Goal: Task Accomplishment & Management: Manage account settings

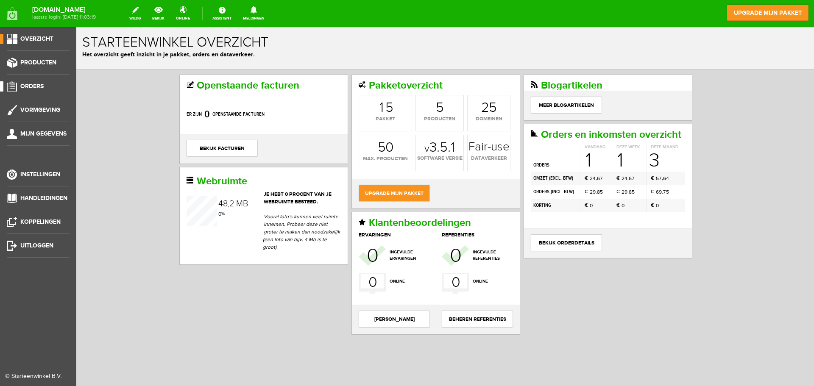
click at [34, 87] on span "Orders" at bounding box center [31, 86] width 23 height 7
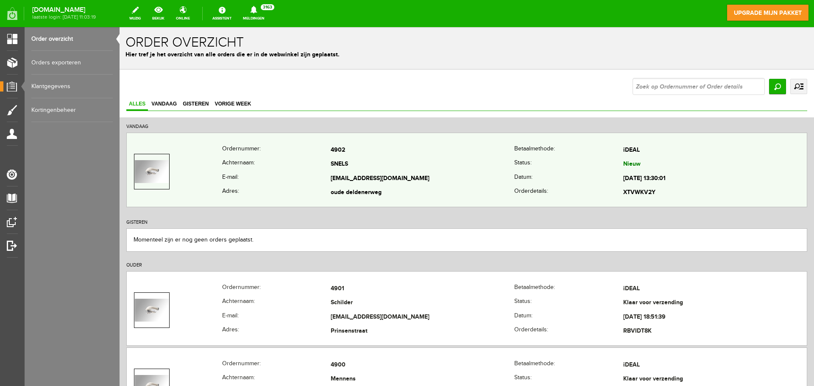
click at [661, 164] on td "Nieuw" at bounding box center [715, 165] width 184 height 14
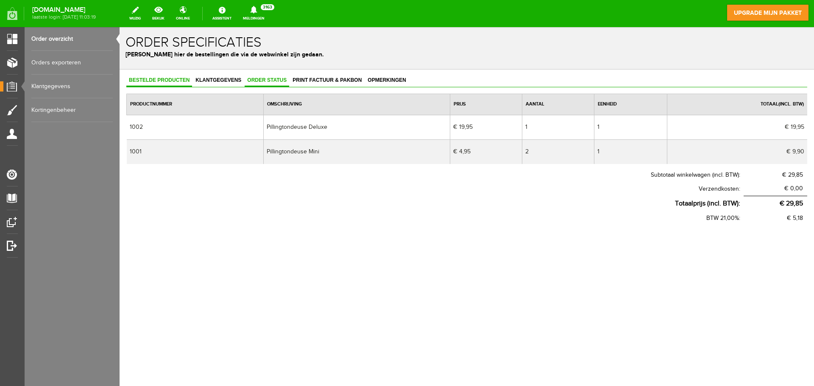
click at [261, 79] on span "Order status" at bounding box center [267, 80] width 45 height 6
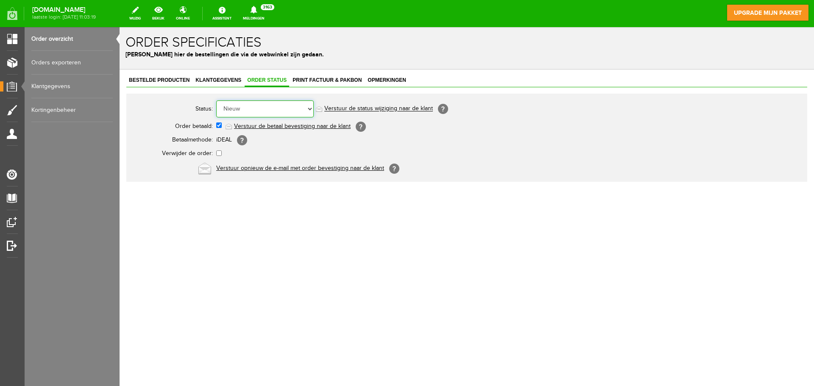
click at [291, 107] on select "Order niet afgerond Nieuw Order in behandeling Wacht op leverancier Wacht op be…" at bounding box center [264, 108] width 97 height 17
select select "14"
click at [216, 100] on select "Order niet afgerond Nieuw Order in behandeling Wacht op leverancier Wacht op be…" at bounding box center [264, 108] width 97 height 17
click at [406, 110] on link "Verstuur de status wijziging naar de klant" at bounding box center [378, 109] width 108 height 7
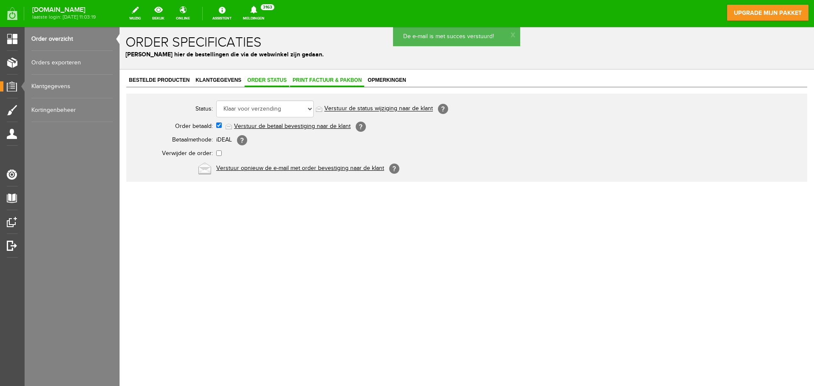
click at [320, 76] on link "Print factuur & pakbon" at bounding box center [327, 81] width 74 height 12
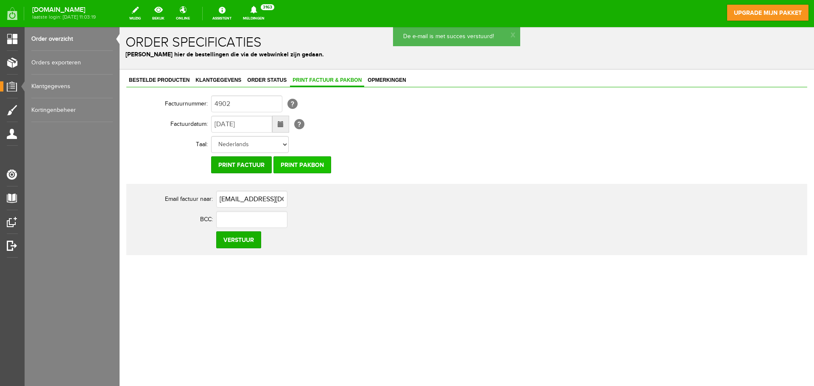
click at [283, 161] on input "Print pakbon" at bounding box center [302, 164] width 58 height 17
click at [322, 162] on input "Print pakbon" at bounding box center [302, 164] width 58 height 17
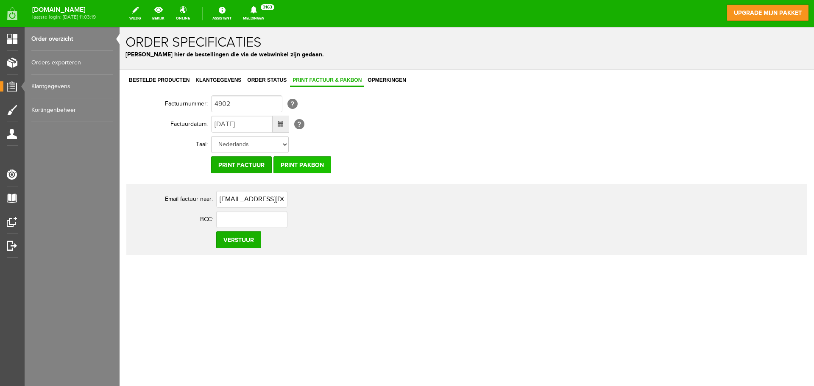
click at [296, 170] on input "Print pakbon" at bounding box center [302, 164] width 58 height 17
